Goal: Find specific page/section: Find specific page/section

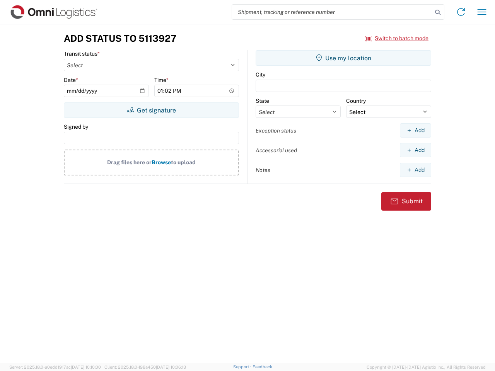
click at [332, 12] on input "search" at bounding box center [332, 12] width 200 height 15
click at [438, 12] on icon at bounding box center [437, 12] width 11 height 11
click at [461, 12] on icon at bounding box center [461, 12] width 12 height 12
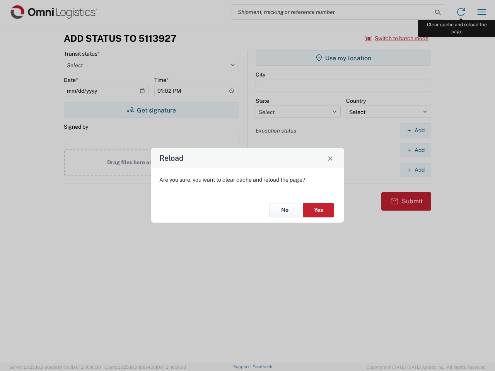
click at [482, 12] on div "Reload Are you sure, you want to clear cache and reload the page? No Yes" at bounding box center [247, 185] width 495 height 371
click at [397, 38] on div "Reload Are you sure, you want to clear cache and reload the page? No Yes" at bounding box center [247, 185] width 495 height 371
click at [151, 110] on div "Reload Are you sure, you want to clear cache and reload the page? No Yes" at bounding box center [247, 185] width 495 height 371
click at [343, 58] on div "Reload Are you sure, you want to clear cache and reload the page? No Yes" at bounding box center [247, 185] width 495 height 371
click at [415, 130] on div "Reload Are you sure, you want to clear cache and reload the page? No Yes" at bounding box center [247, 185] width 495 height 371
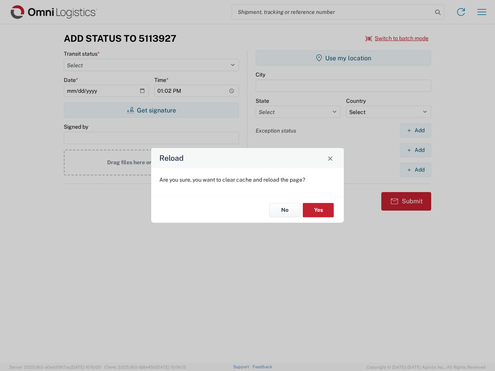
click at [415, 150] on div "Reload Are you sure, you want to clear cache and reload the page? No Yes" at bounding box center [247, 185] width 495 height 371
click at [415, 170] on div "Reload Are you sure, you want to clear cache and reload the page? No Yes" at bounding box center [247, 185] width 495 height 371
